Goal: Information Seeking & Learning: Learn about a topic

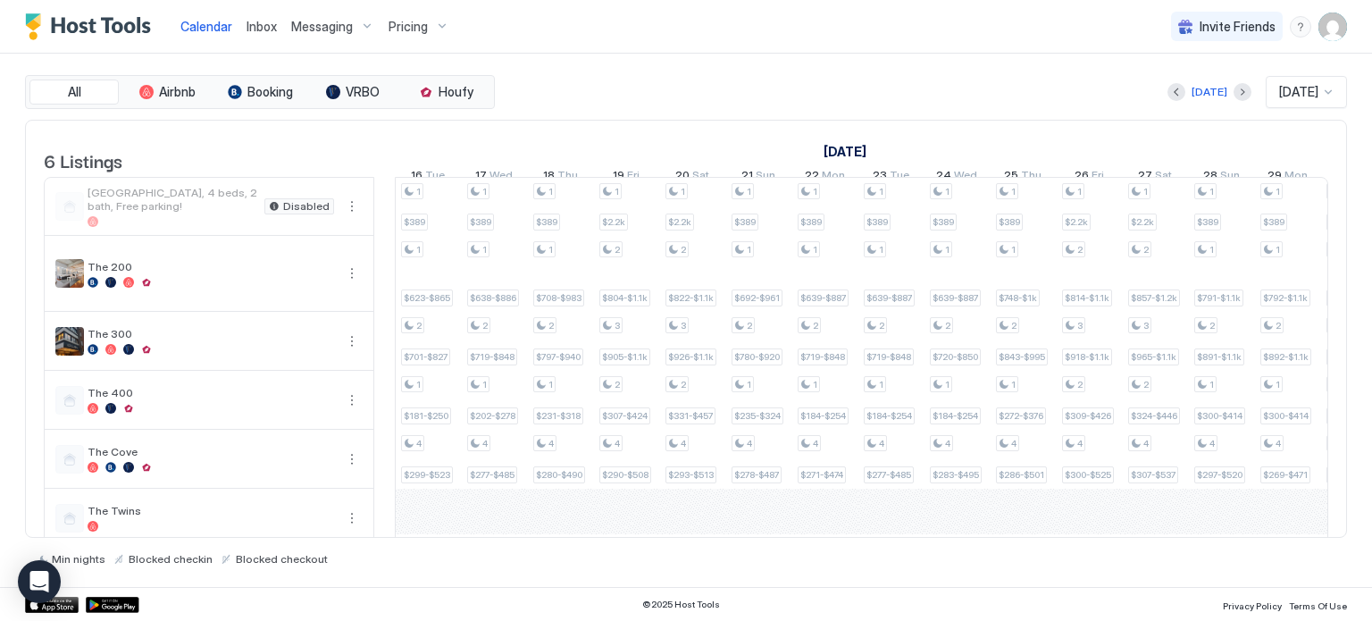
scroll to position [0, 1301]
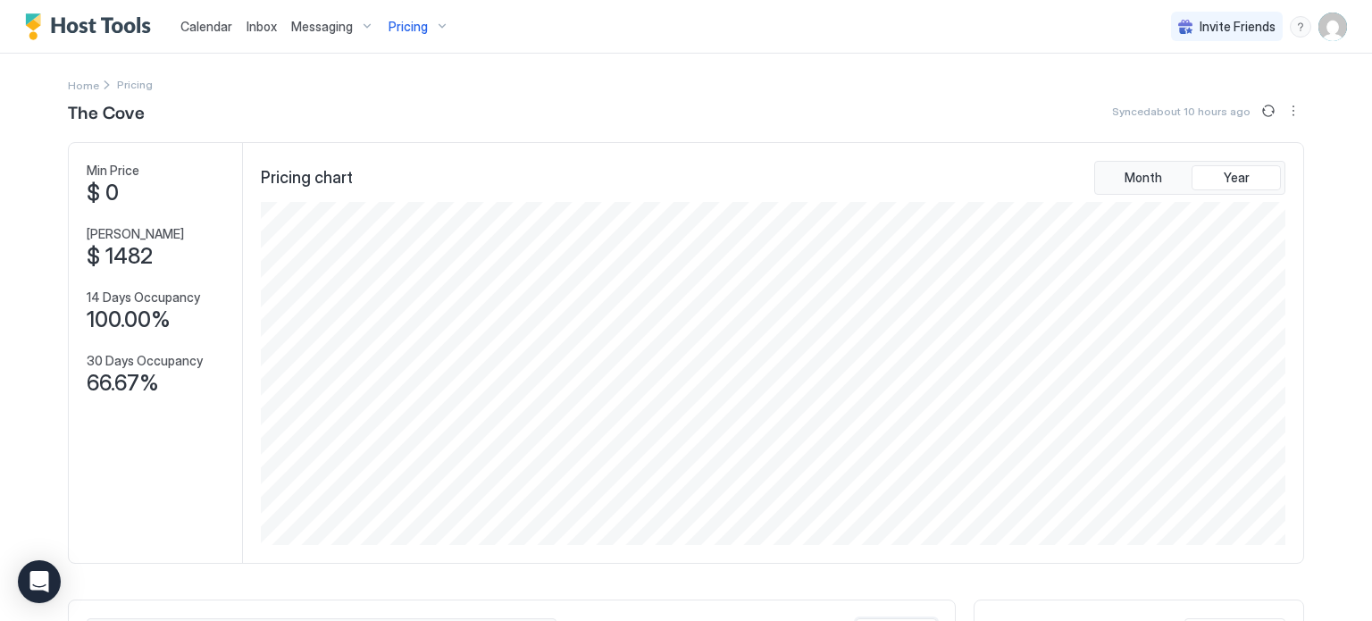
scroll to position [343, 1029]
